Goal: Task Accomplishment & Management: Complete application form

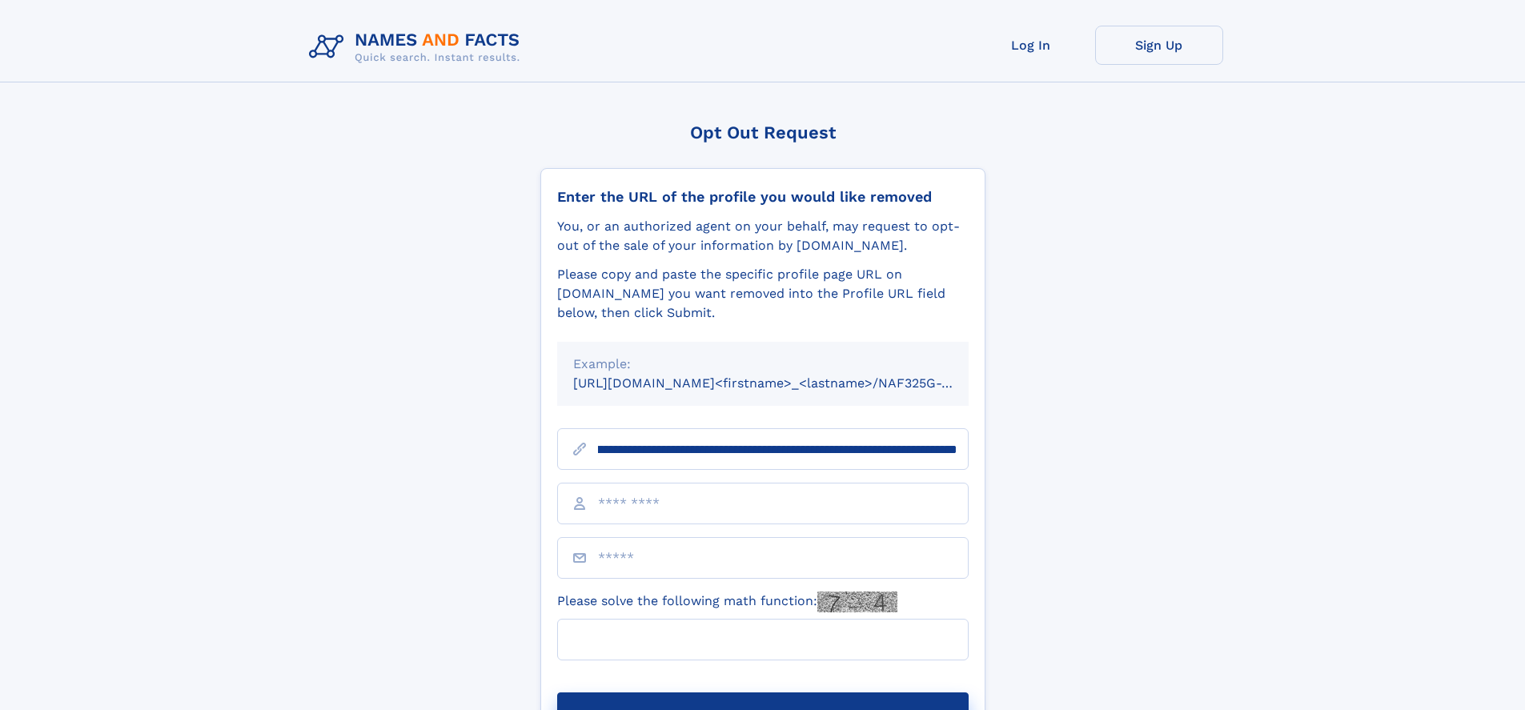
scroll to position [0, 205]
type input "**********"
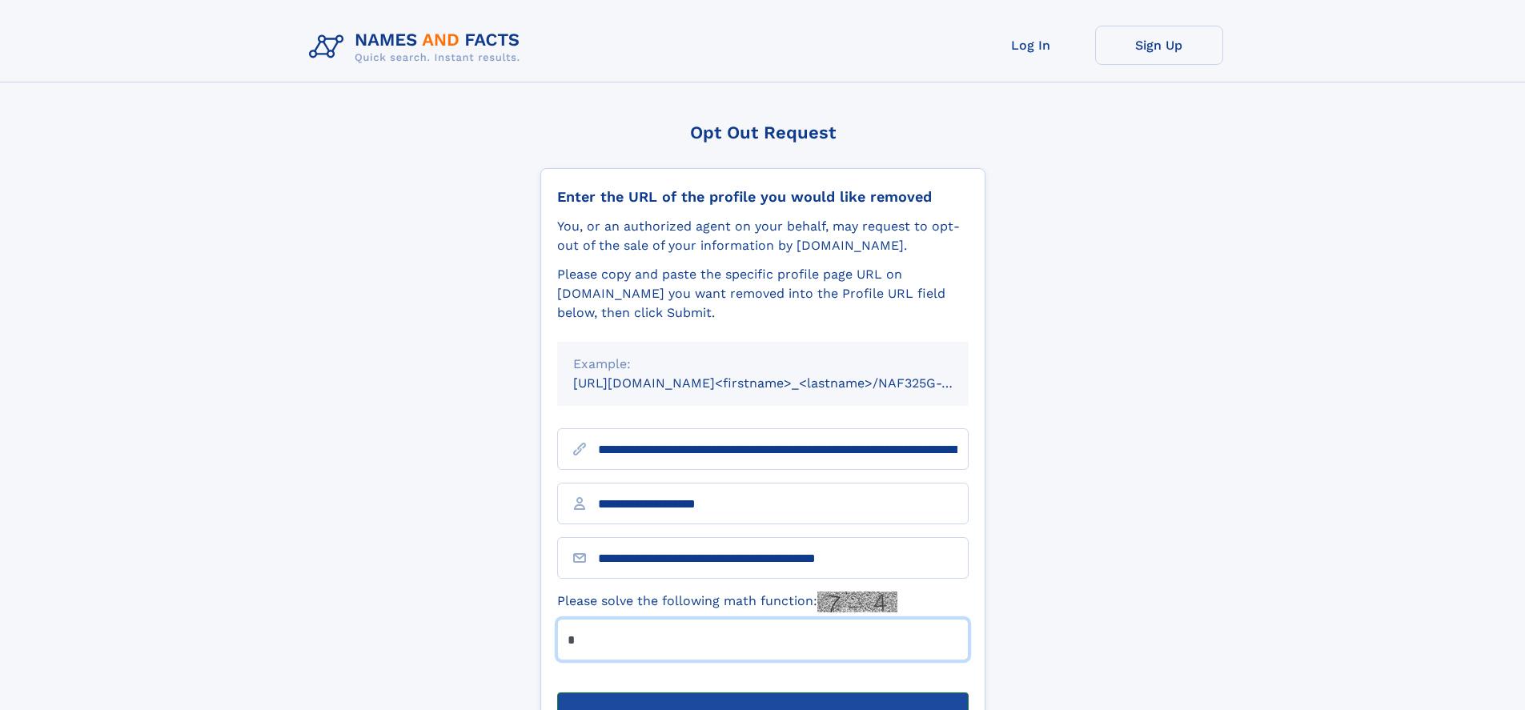
type input "*"
click at [762, 693] on button "Submit Opt Out Request" at bounding box center [762, 718] width 411 height 51
